Goal: Information Seeking & Learning: Learn about a topic

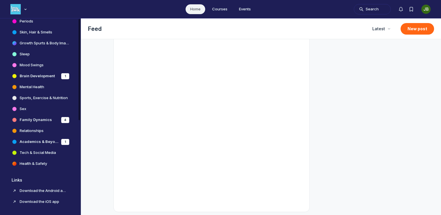
scroll to position [184, 0]
click at [24, 108] on h4 "Sex" at bounding box center [23, 109] width 7 height 6
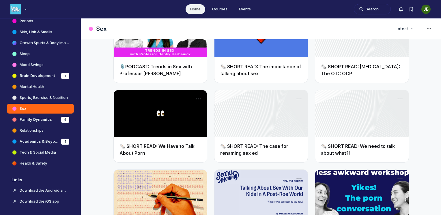
scroll to position [578, 0]
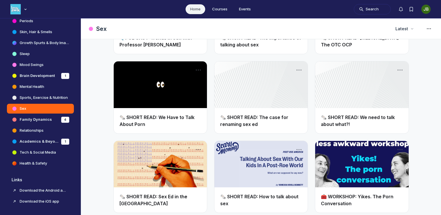
click at [365, 116] on link "🗞️ SHORT READ: We need to talk about what?!" at bounding box center [358, 121] width 74 height 13
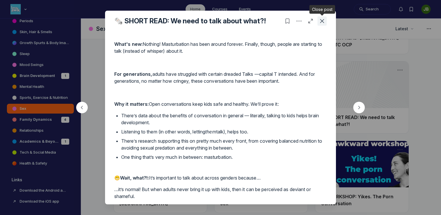
click at [325, 20] on icon "Close post" at bounding box center [322, 21] width 6 height 6
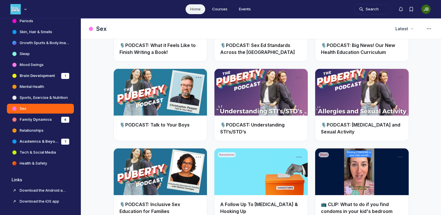
scroll to position [1457, 0]
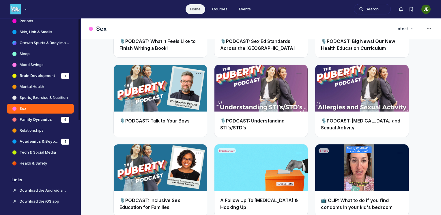
click at [33, 162] on h4 "Health & Safety" at bounding box center [33, 164] width 27 height 6
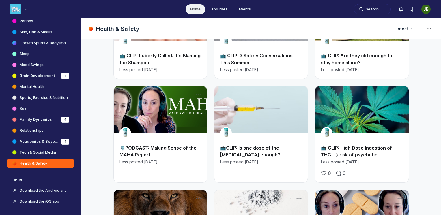
scroll to position [173, 0]
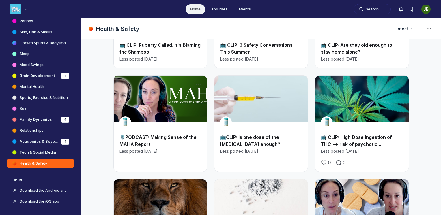
click at [239, 141] on link "📺CLIP: Is one dose of the [MEDICAL_DATA] enough?" at bounding box center [250, 141] width 60 height 13
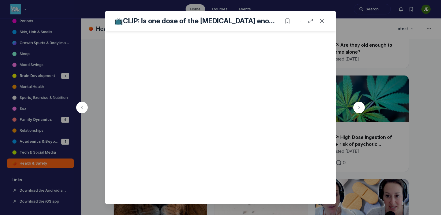
scroll to position [152, 0]
click at [323, 19] on icon "Close post" at bounding box center [322, 21] width 6 height 6
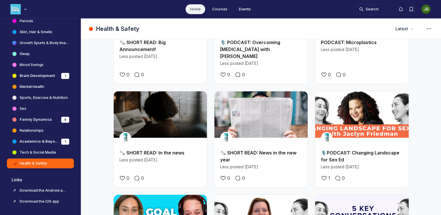
scroll to position [1011, 0]
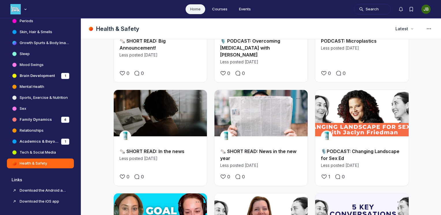
click at [342, 109] on link "Main Content" at bounding box center [361, 113] width 93 height 47
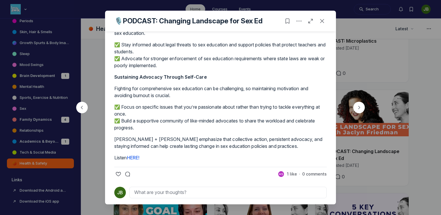
scroll to position [433, 0]
click at [322, 20] on icon "Close post" at bounding box center [322, 21] width 6 height 6
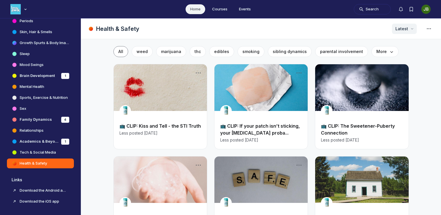
click at [410, 31] on icon "Page Header" at bounding box center [413, 29] width 6 height 6
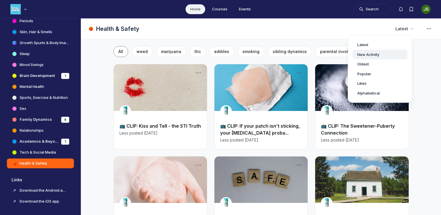
click at [367, 52] on span "New Activity" at bounding box center [369, 55] width 22 height 6
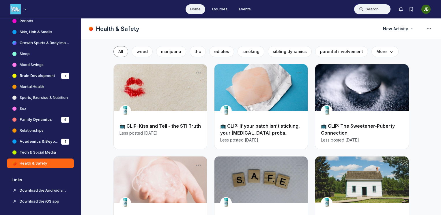
click at [365, 9] on button "Search" at bounding box center [372, 9] width 37 height 10
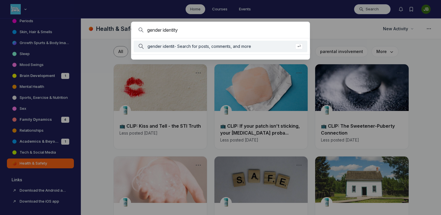
type input "gender identity"
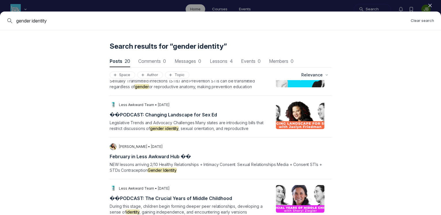
scroll to position [433, 0]
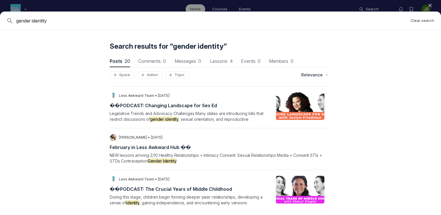
click at [162, 102] on div "LT Less Awkward Team • [DATE] � � ️ P O D C A S T : C h a n g i n g L a n d s c…" at bounding box center [192, 107] width 165 height 30
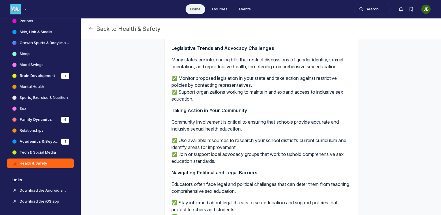
scroll to position [231, 0]
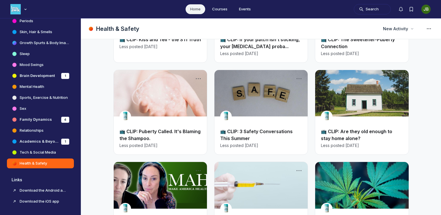
scroll to position [173, 0]
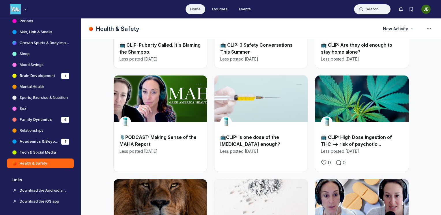
click at [364, 10] on button "Search" at bounding box center [372, 9] width 37 height 10
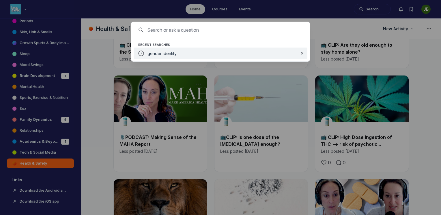
click at [165, 55] on span "gender identity" at bounding box center [162, 53] width 29 height 5
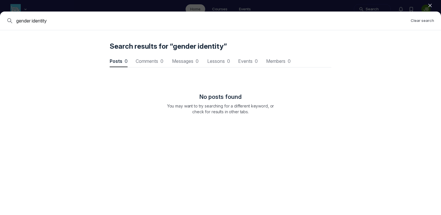
scroll to position [782, 1740]
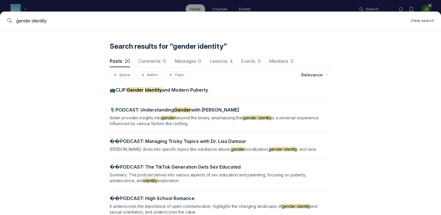
click at [188, 109] on mark "Gender" at bounding box center [182, 110] width 17 height 6
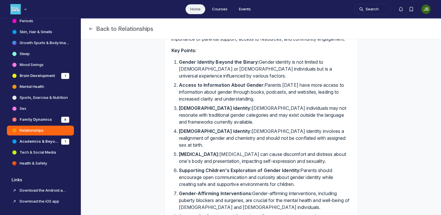
scroll to position [289, 0]
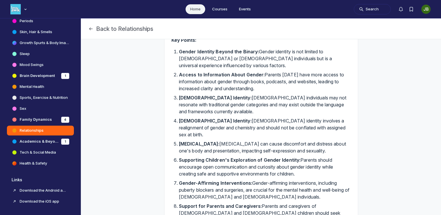
drag, startPoint x: 303, startPoint y: 161, endPoint x: 167, endPoint y: 148, distance: 136.7
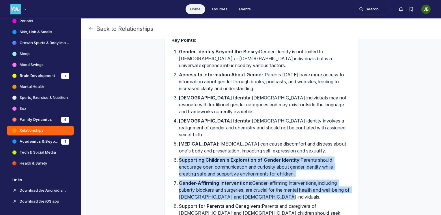
drag, startPoint x: 289, startPoint y: 183, endPoint x: 174, endPoint y: 147, distance: 120.7
click at [179, 147] on ol "Gender Identity Beyond the Binary: Gender identity is not limited to [DEMOGRAPH…" at bounding box center [265, 139] width 172 height 183
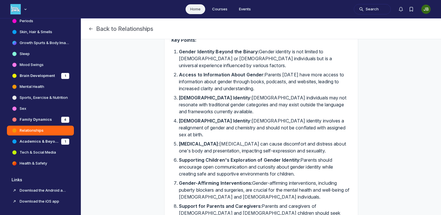
drag, startPoint x: 174, startPoint y: 147, endPoint x: 132, endPoint y: 127, distance: 46.8
click at [132, 127] on div "🎙️PODCAST: Understanding Gender with [PERSON_NAME] The concepts related to gend…" at bounding box center [261, 8] width 339 height 516
